Goal: Check status: Check status

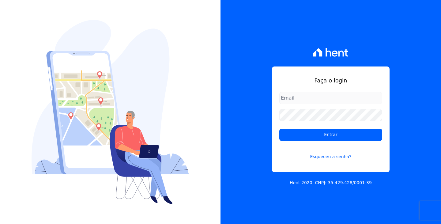
click at [326, 98] on input "email" at bounding box center [330, 98] width 103 height 12
type input "[EMAIL_ADDRESS][DOMAIN_NAME]"
click at [332, 160] on link "Esqueceu a senha?" at bounding box center [330, 153] width 103 height 14
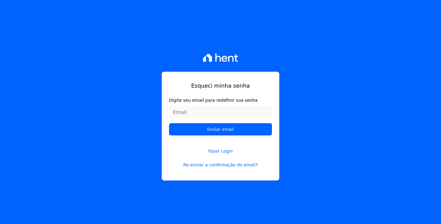
click at [229, 111] on input "Digite seu email para redefinir sua senha" at bounding box center [220, 112] width 103 height 12
type input "[EMAIL_ADDRESS][DOMAIN_NAME]"
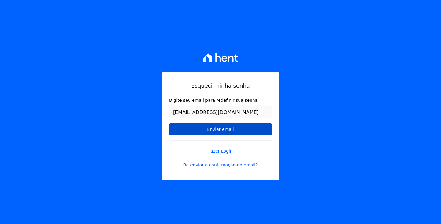
click at [228, 129] on input "Enviar email" at bounding box center [220, 129] width 103 height 12
click at [234, 128] on input "Enviar email" at bounding box center [220, 129] width 103 height 12
click at [227, 131] on input "Enviar email" at bounding box center [220, 129] width 103 height 12
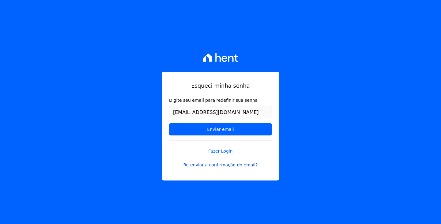
click at [237, 165] on link "Re-enviar a confirmação do email?" at bounding box center [220, 165] width 103 height 6
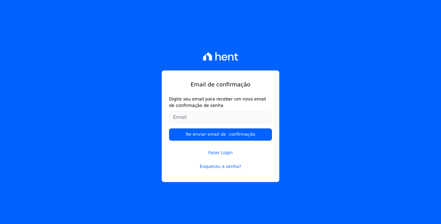
click at [205, 118] on input "Digite seu email para receber um novo email de confirmação de senha" at bounding box center [220, 117] width 103 height 12
type input "agnesdichel@gmail.com"
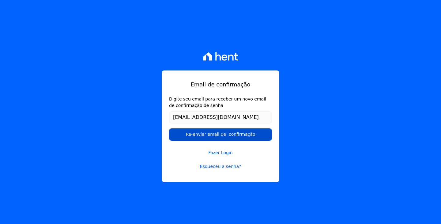
click at [253, 135] on input "Re-enviar email de confirmação" at bounding box center [220, 134] width 103 height 12
click at [210, 131] on input "Re-enviar email de confirmação" at bounding box center [220, 134] width 103 height 12
click at [209, 136] on input "Re-enviar email de confirmação" at bounding box center [220, 134] width 103 height 12
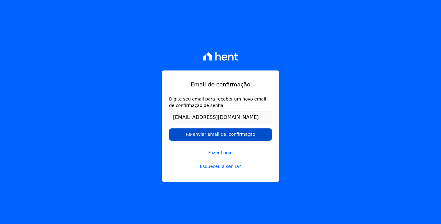
click at [209, 136] on input "Re-enviar email de confirmação" at bounding box center [220, 134] width 103 height 12
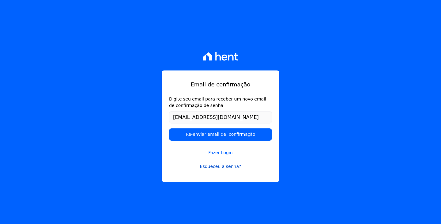
click at [222, 164] on link "Esqueceu a senha?" at bounding box center [220, 166] width 103 height 6
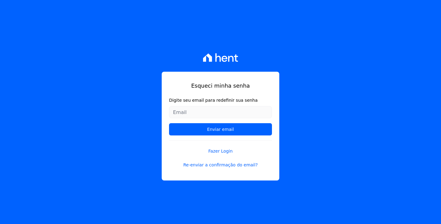
click at [214, 109] on input "Digite seu email para redefinir sua senha" at bounding box center [220, 112] width 103 height 12
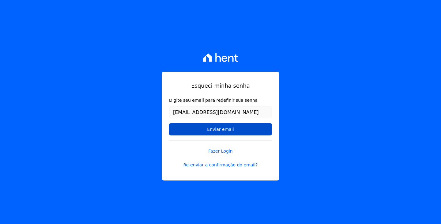
click at [233, 128] on input "Enviar email" at bounding box center [220, 129] width 103 height 12
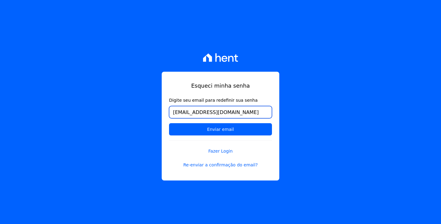
drag, startPoint x: 237, startPoint y: 111, endPoint x: 47, endPoint y: 75, distance: 192.7
click at [47, 75] on div "Esqueci minha senha Digite seu email para redefinir sua senha agnesdichel@gmail…" at bounding box center [220, 112] width 441 height 224
type input "[EMAIL_ADDRESS][DOMAIN_NAME]"
click at [169, 123] on input "Enviar email" at bounding box center [220, 129] width 103 height 12
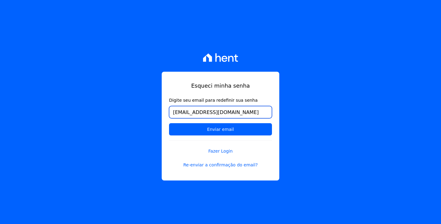
click at [169, 123] on input "Enviar email" at bounding box center [220, 129] width 103 height 12
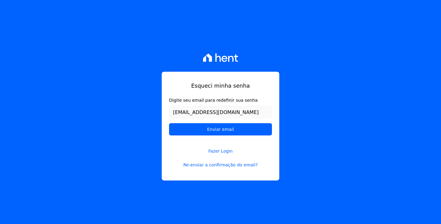
click at [53, 40] on div "Esqueci minha senha Digite seu email para redefinir sua senha agnesdichel@gmail…" at bounding box center [220, 112] width 441 height 224
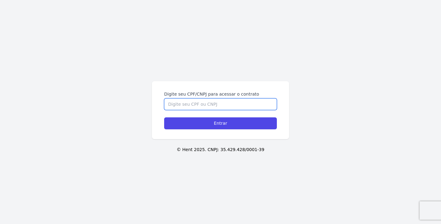
click at [249, 100] on input "Digite seu CPF/CNPJ para acessar o contrato" at bounding box center [220, 104] width 113 height 12
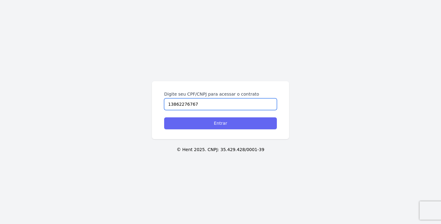
type input "13862276767"
click at [258, 122] on input "Entrar" at bounding box center [220, 123] width 113 height 12
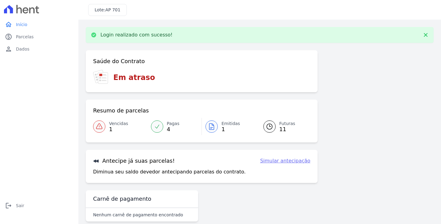
click at [105, 127] on link "Vencidas 1" at bounding box center [120, 126] width 54 height 17
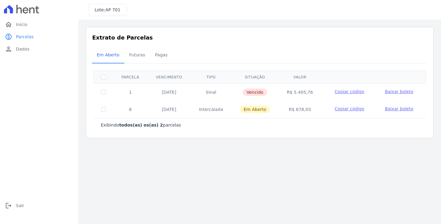
click at [351, 109] on span "Copiar código" at bounding box center [349, 108] width 29 height 5
click at [20, 49] on span "Dados" at bounding box center [22, 49] width 13 height 6
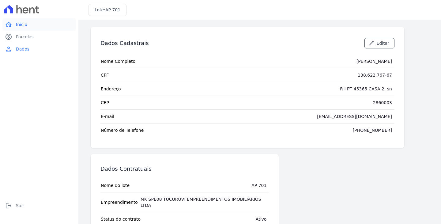
click at [22, 25] on span "Início" at bounding box center [21, 24] width 11 height 6
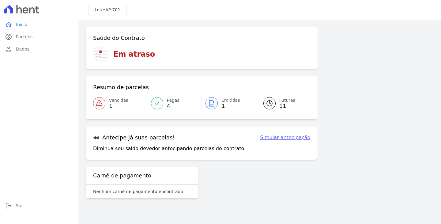
click at [162, 104] on div at bounding box center [157, 103] width 12 height 12
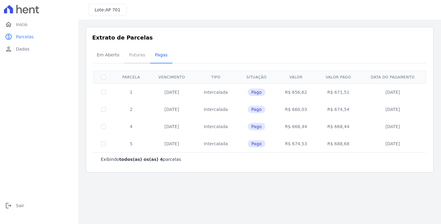
click at [135, 56] on span "Futuras" at bounding box center [137, 55] width 23 height 12
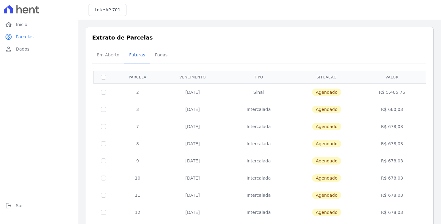
click at [105, 54] on span "Em Aberto" at bounding box center [108, 55] width 30 height 12
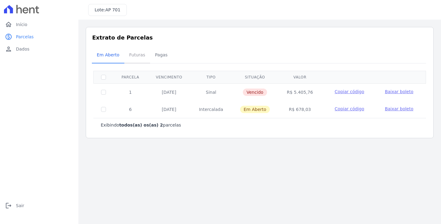
click at [128, 55] on span "Futuras" at bounding box center [137, 55] width 23 height 12
